Goal: Task Accomplishment & Management: Use online tool/utility

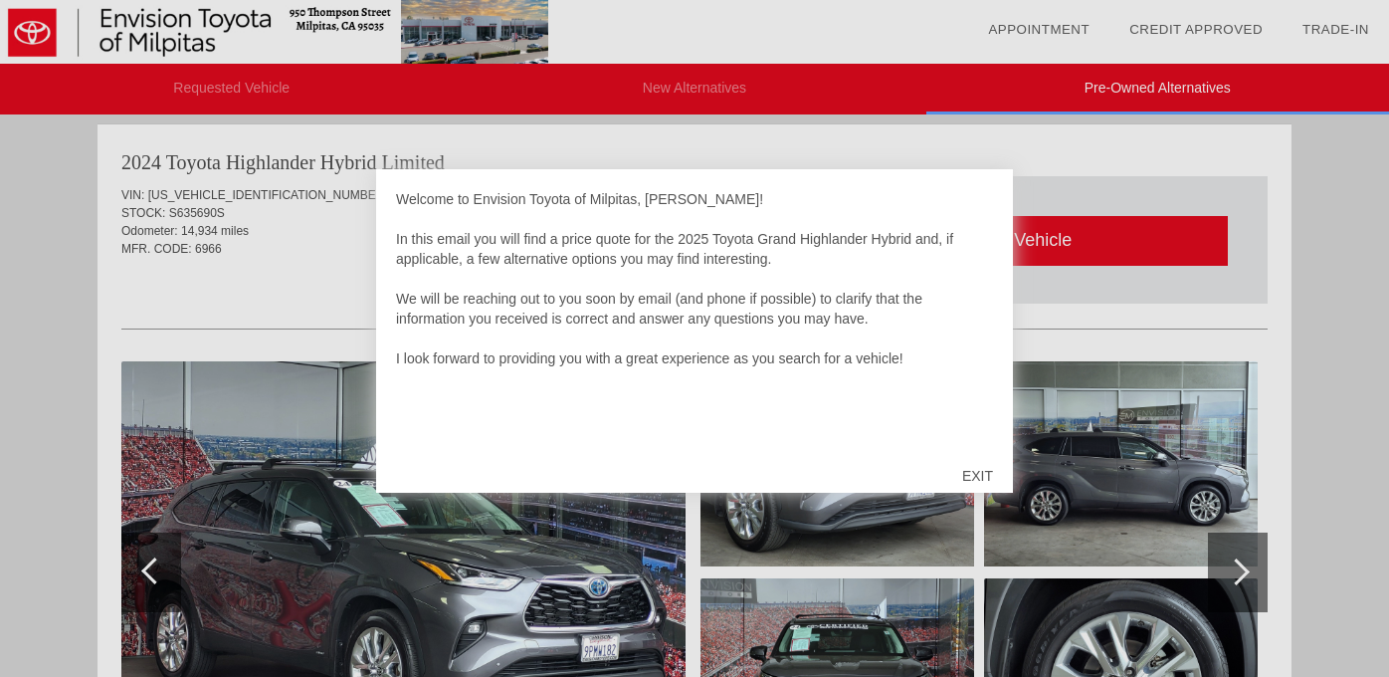
click at [976, 479] on div "EXIT" at bounding box center [977, 476] width 71 height 60
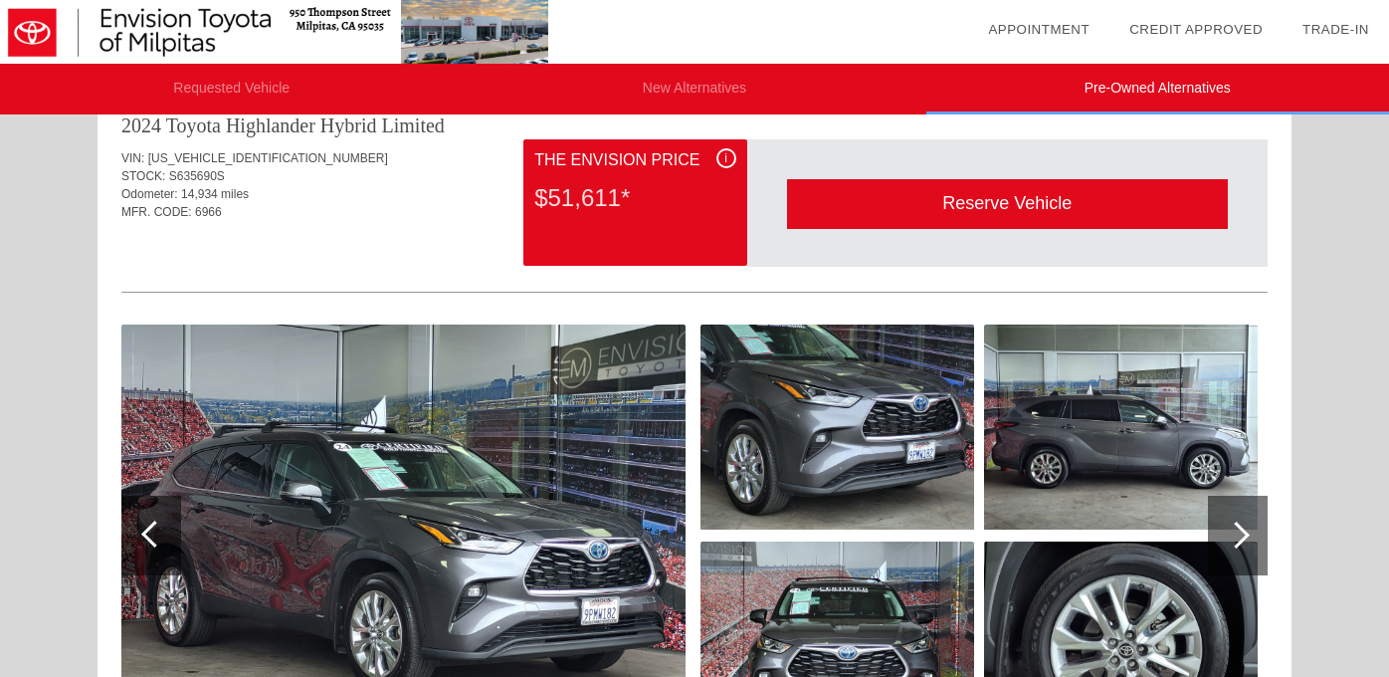
scroll to position [942, 0]
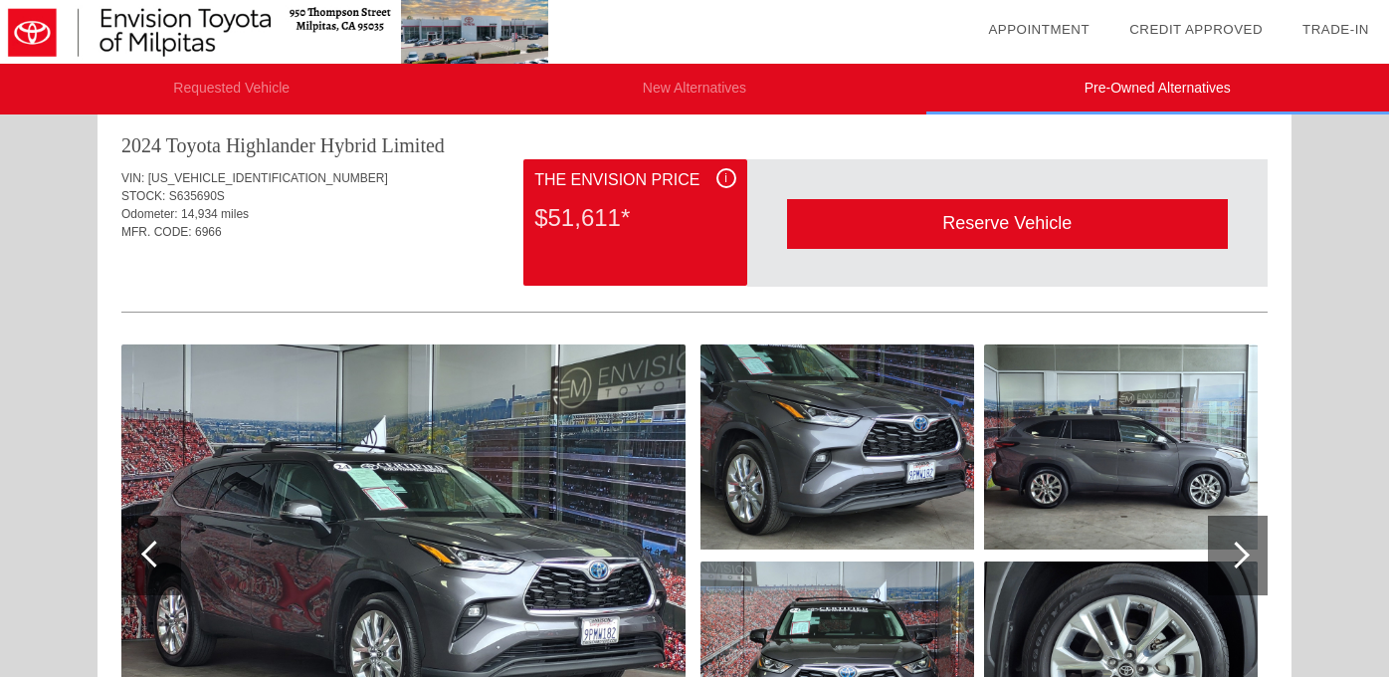
click at [1244, 557] on div at bounding box center [1236, 554] width 27 height 27
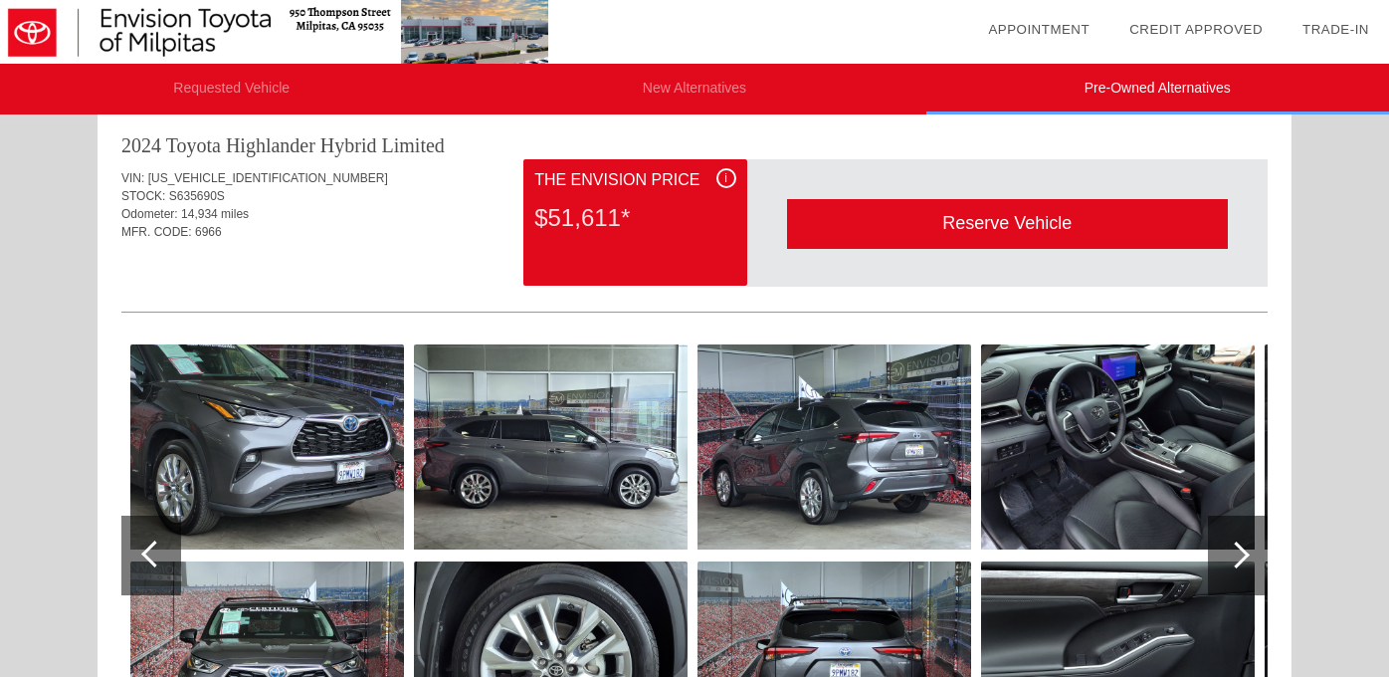
click at [1239, 553] on div at bounding box center [1236, 554] width 27 height 27
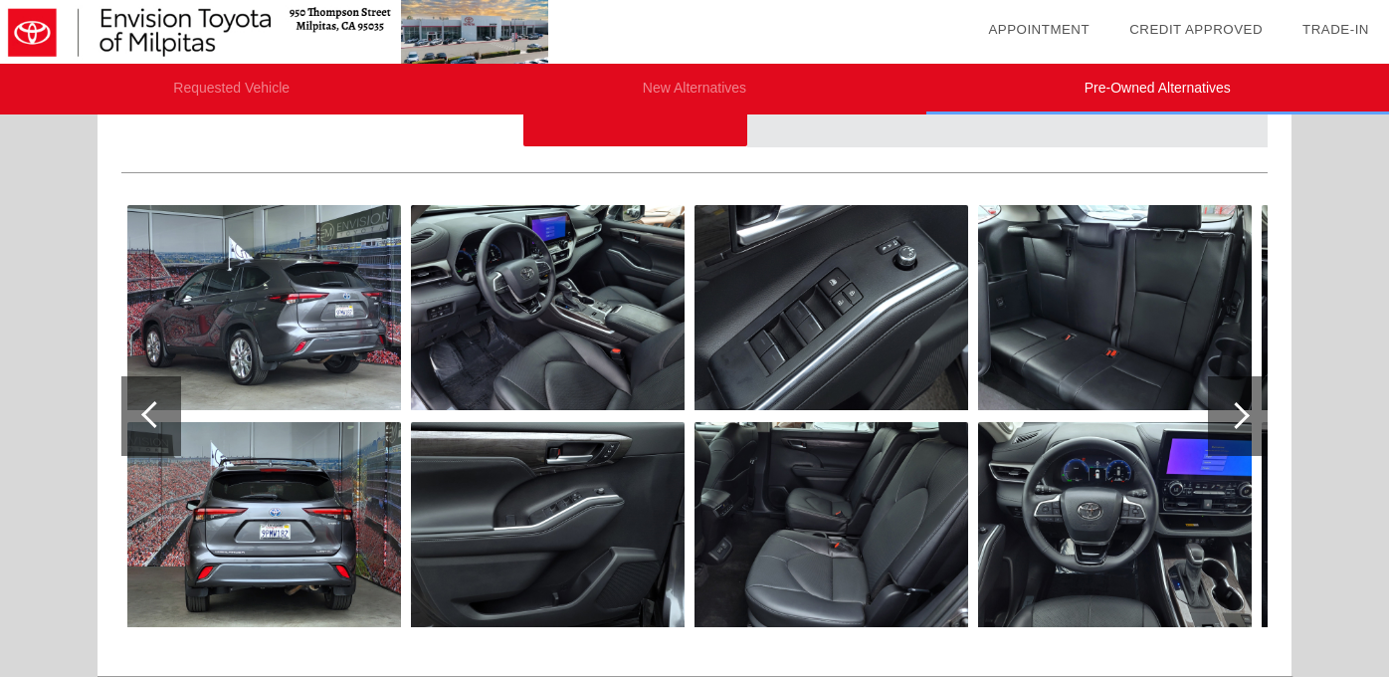
scroll to position [1088, 0]
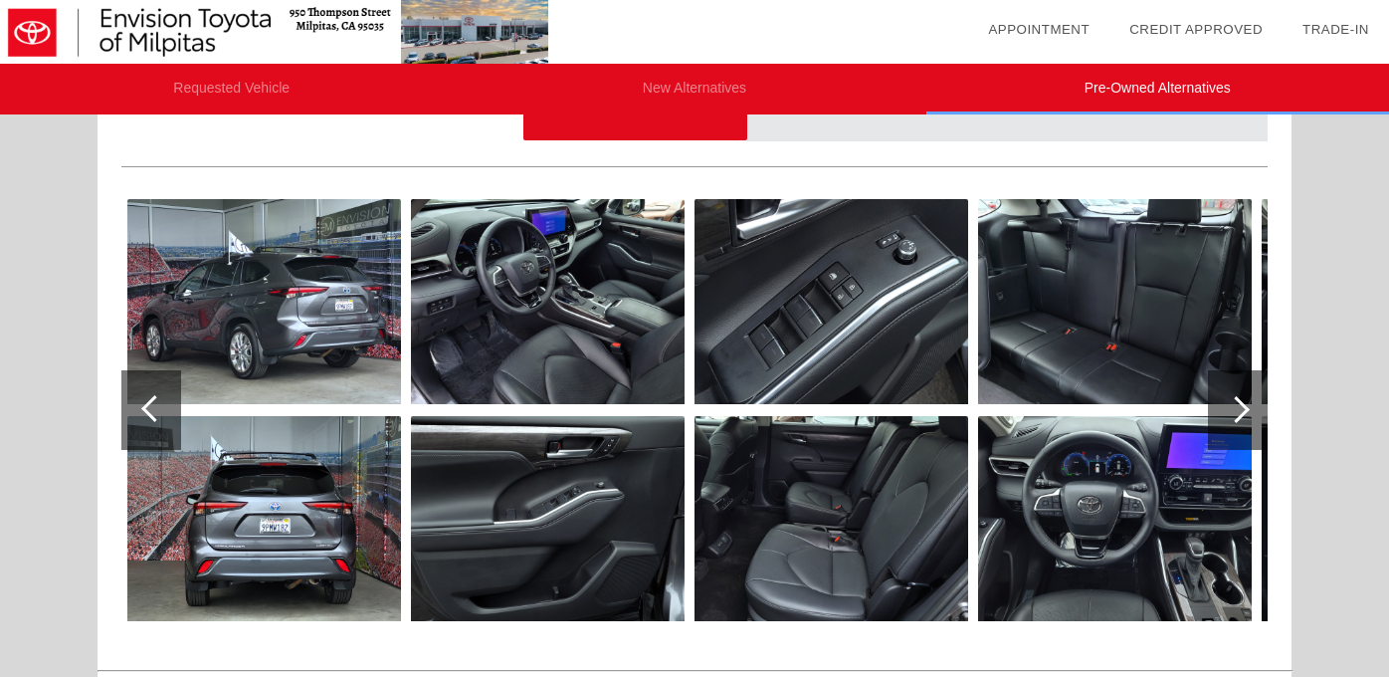
click at [1239, 420] on div at bounding box center [1238, 410] width 60 height 80
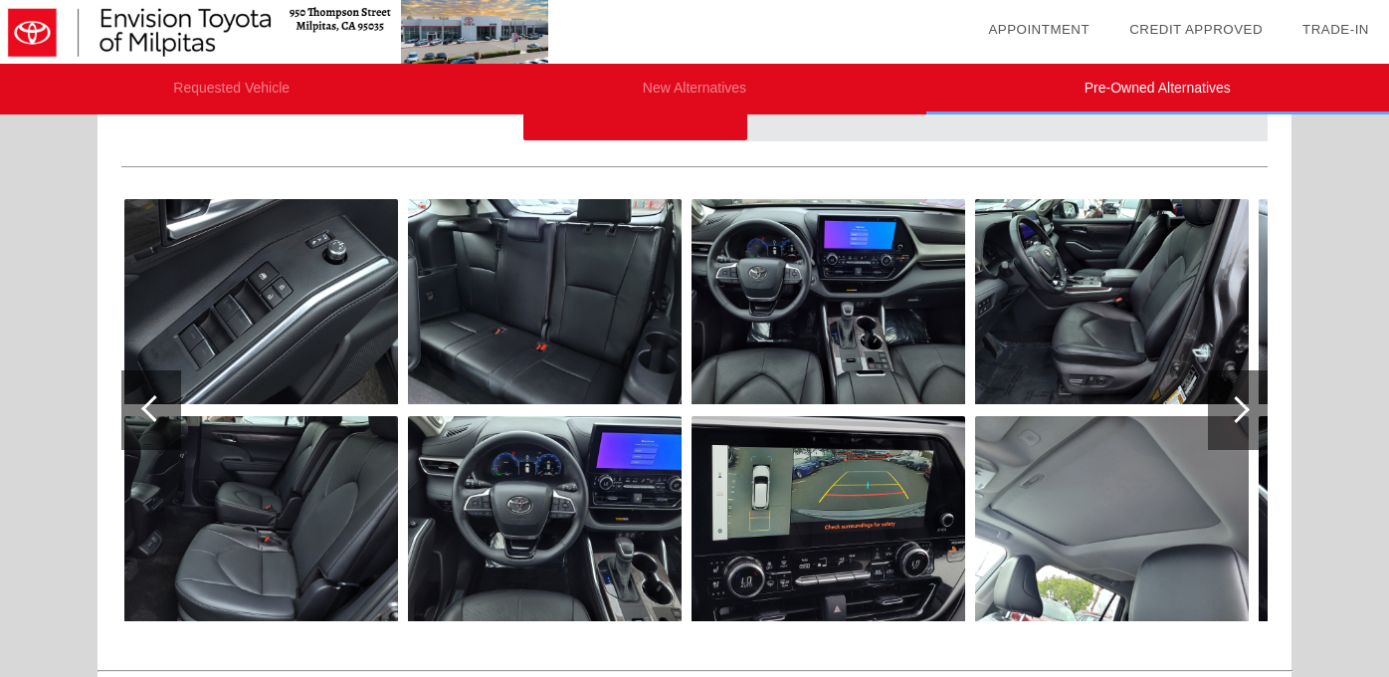
click at [1239, 420] on div at bounding box center [1238, 410] width 60 height 80
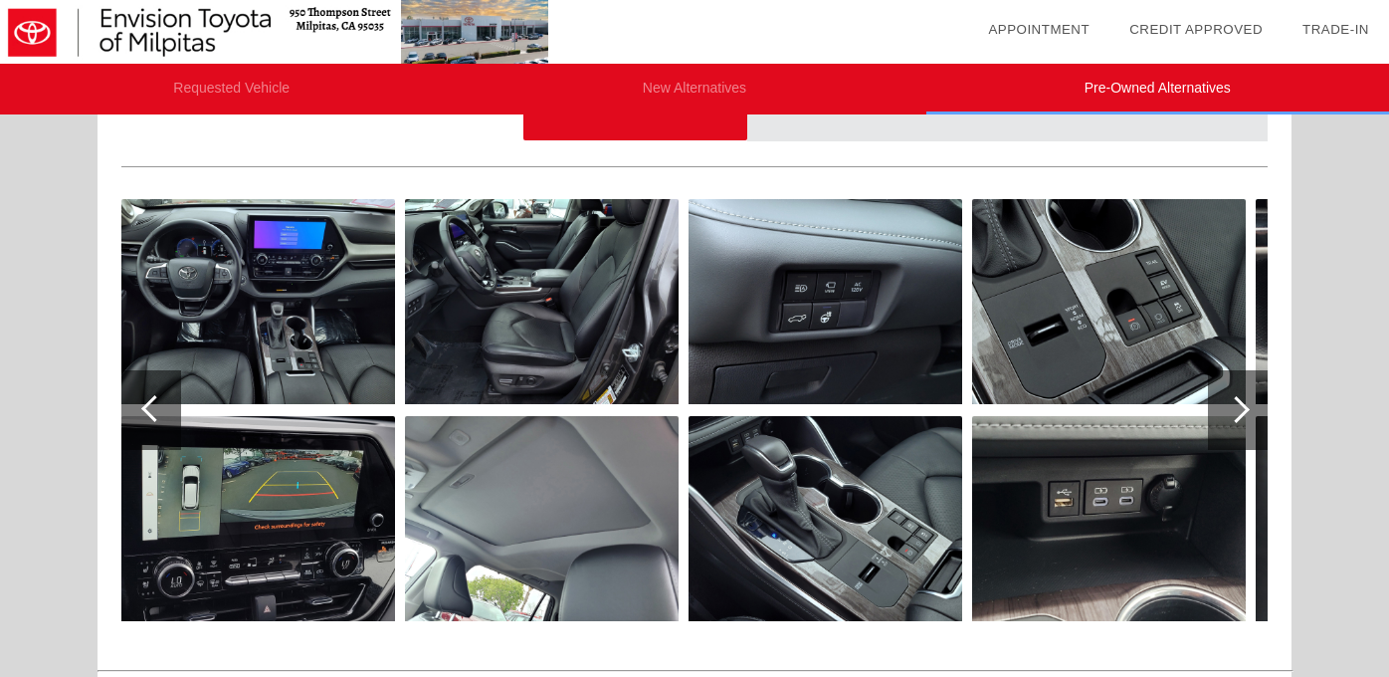
click at [1239, 420] on div at bounding box center [1238, 410] width 60 height 80
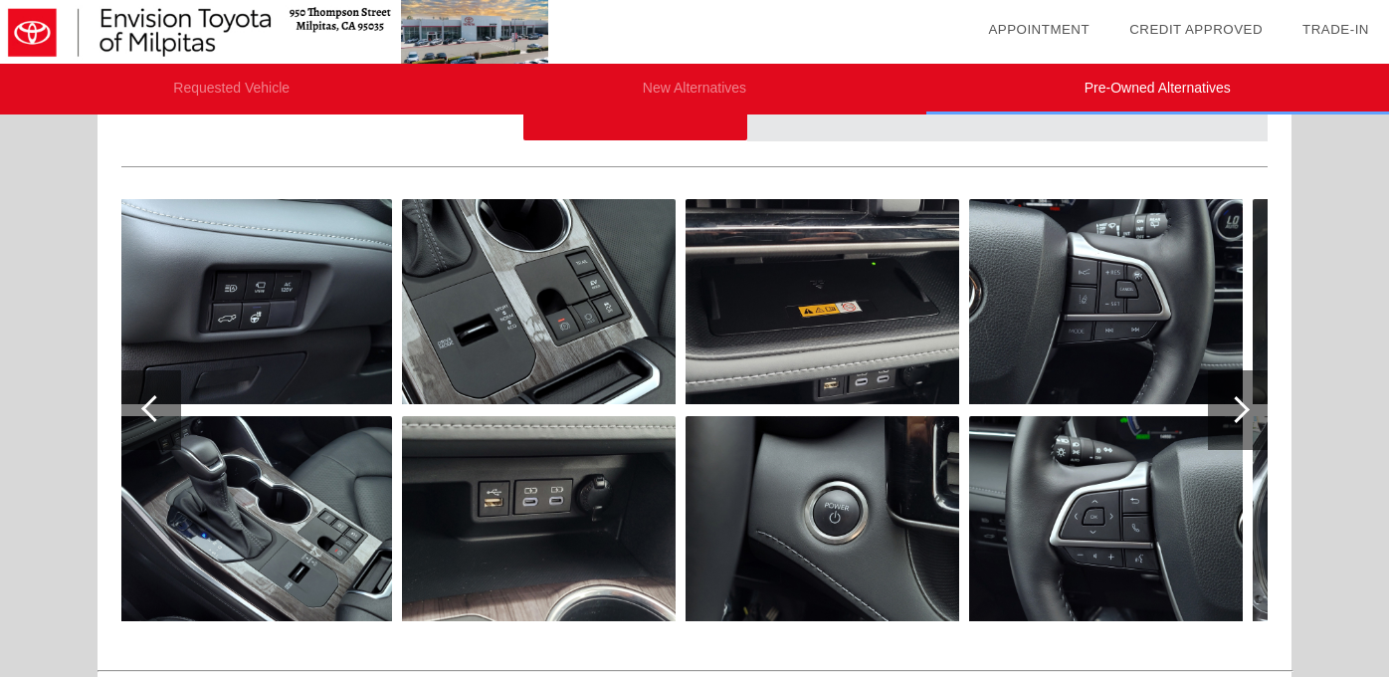
click at [1241, 424] on div at bounding box center [1238, 410] width 60 height 80
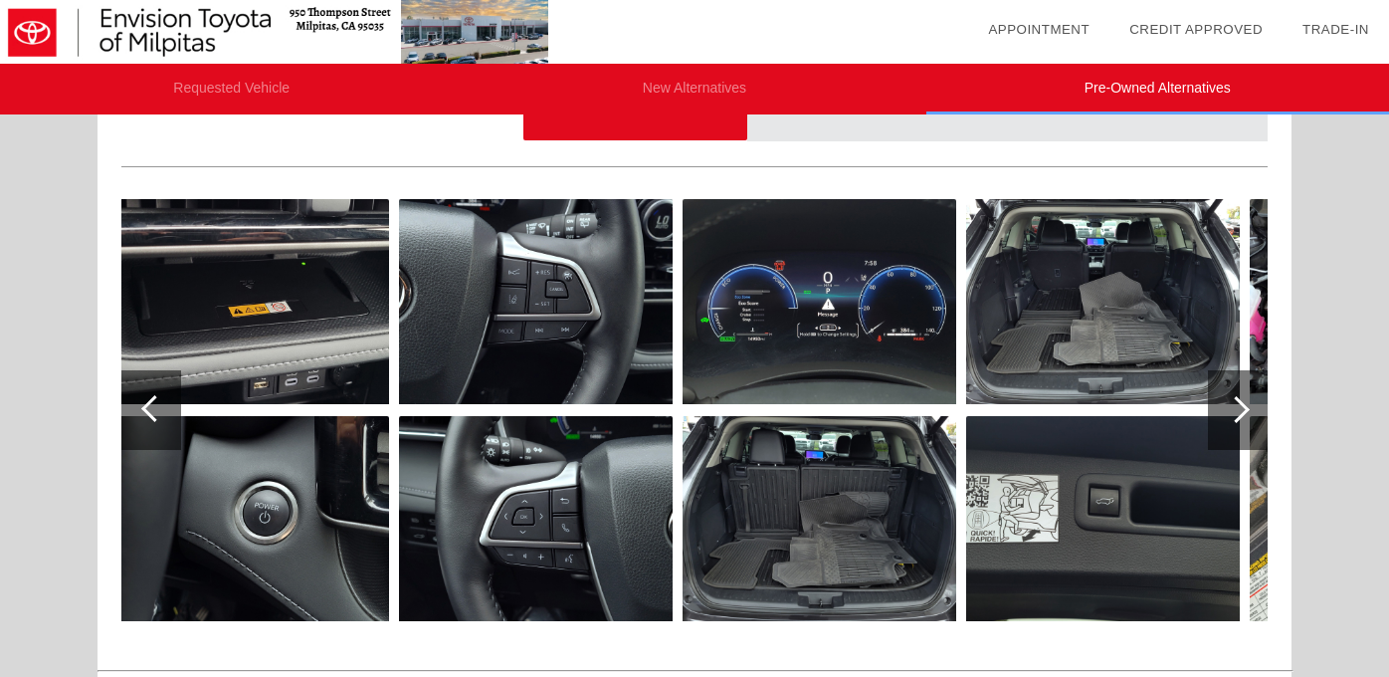
click at [1241, 424] on div at bounding box center [1238, 410] width 60 height 80
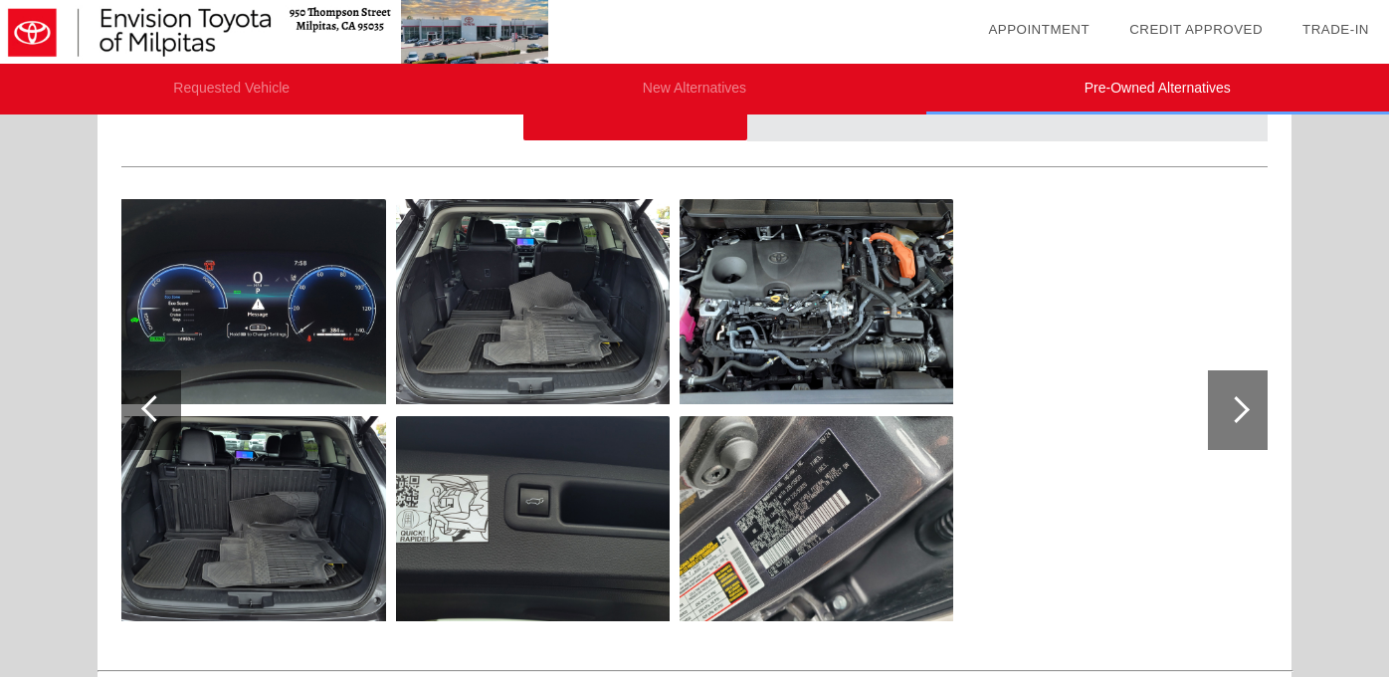
click at [1241, 424] on div at bounding box center [1238, 410] width 60 height 80
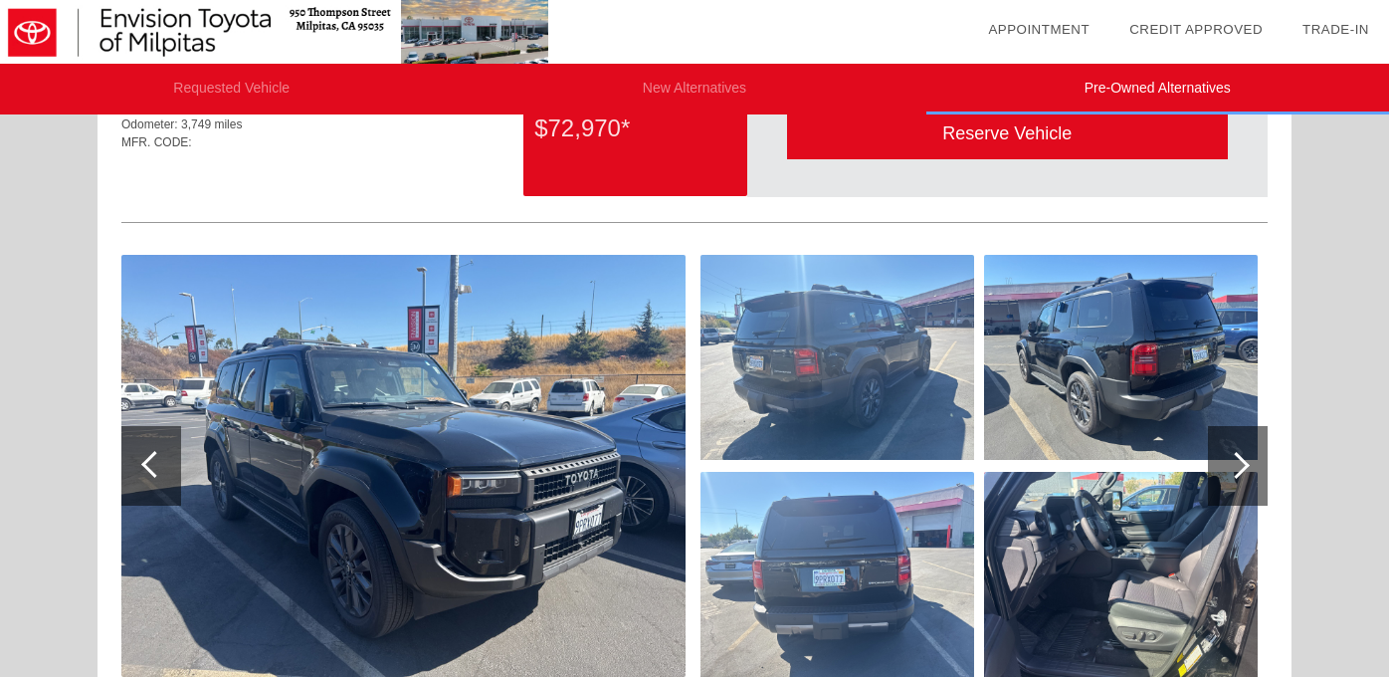
scroll to position [0, 0]
